Goal: Check status

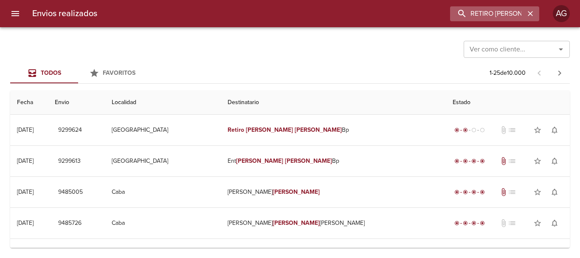
click at [497, 18] on input "RETIRO [PERSON_NAME]" at bounding box center [487, 13] width 75 height 15
click at [492, 17] on input "9299624" at bounding box center [487, 13] width 75 height 15
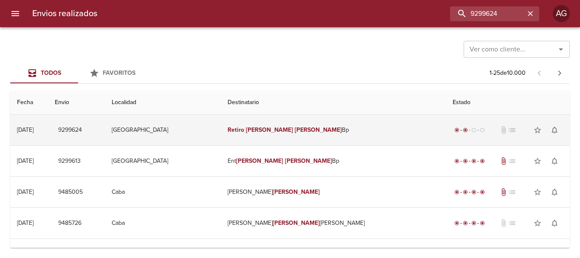
click at [305, 135] on td "Retiro [PERSON_NAME] Bp" at bounding box center [333, 130] width 225 height 31
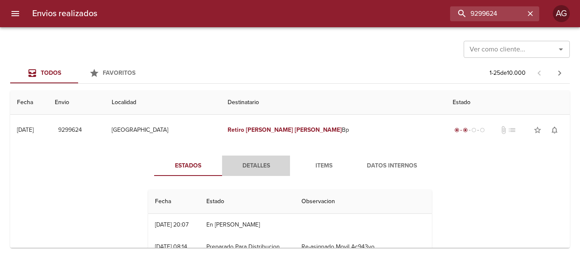
click at [258, 165] on span "Detalles" at bounding box center [256, 165] width 58 height 11
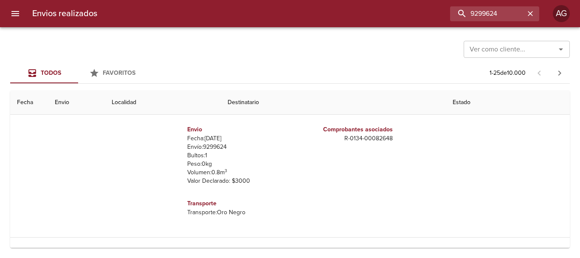
scroll to position [127, 0]
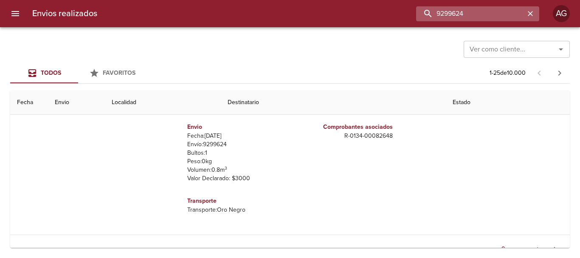
click at [481, 14] on input "9299624" at bounding box center [470, 13] width 109 height 15
paste input "00007576"
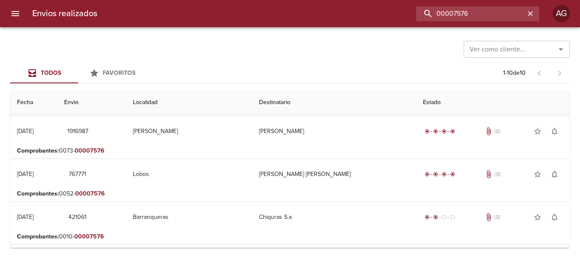
scroll to position [0, 0]
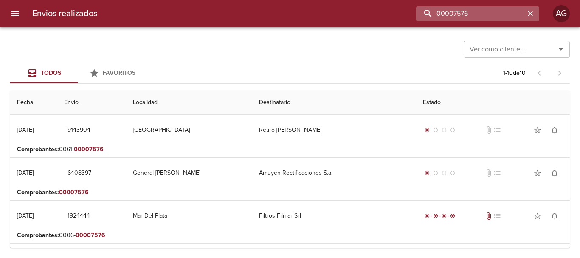
click at [468, 7] on input "00007576" at bounding box center [470, 13] width 109 height 15
click at [468, 7] on input "9143904" at bounding box center [470, 13] width 109 height 15
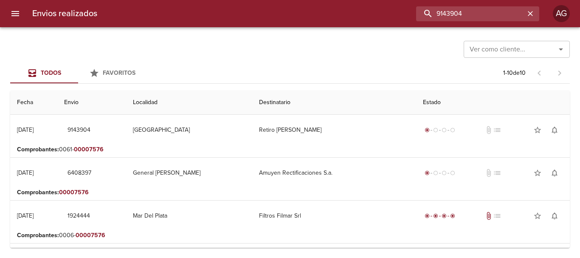
type input "9143904"
